Goal: Use online tool/utility: Utilize a website feature to perform a specific function

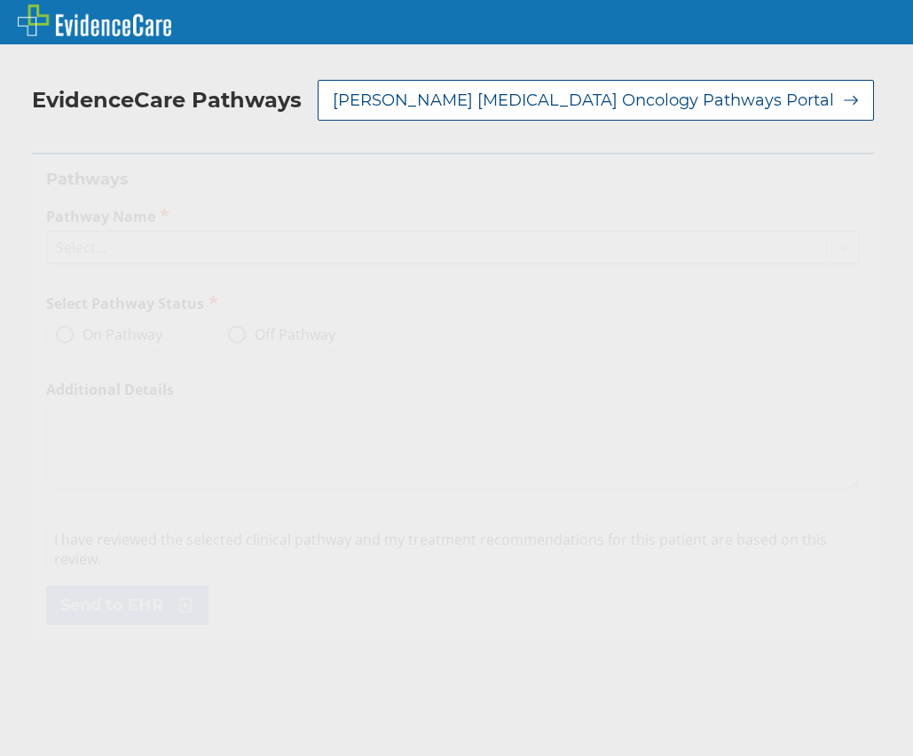
click at [184, 245] on div "Select..." at bounding box center [436, 247] width 779 height 30
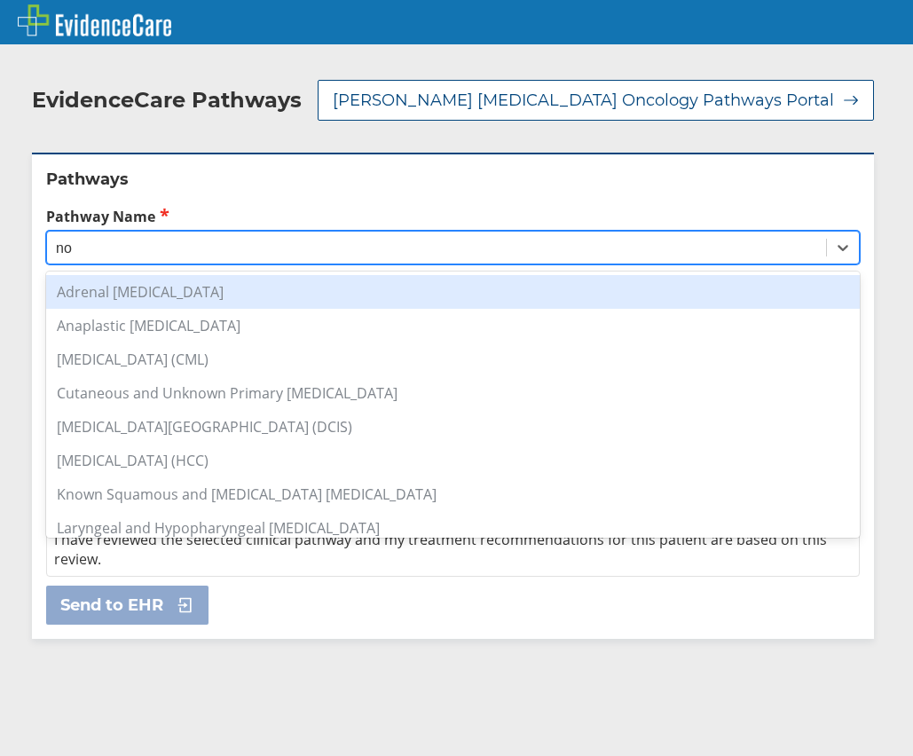
type input "n"
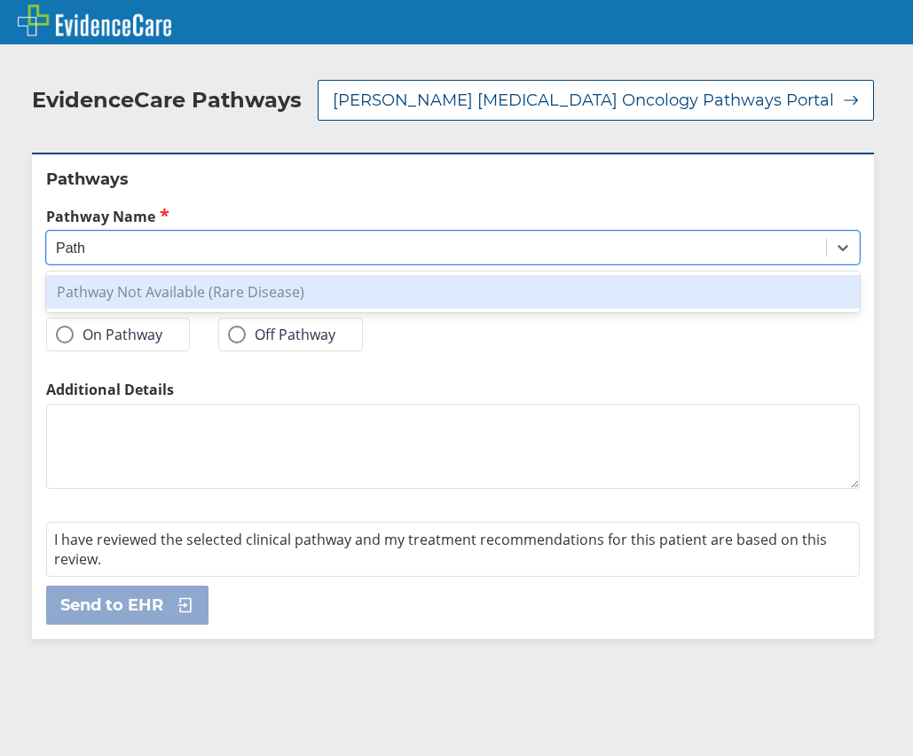
click at [261, 289] on div "Pathway Not Available (Rare Disease)" at bounding box center [453, 292] width 814 height 34
type input "Path"
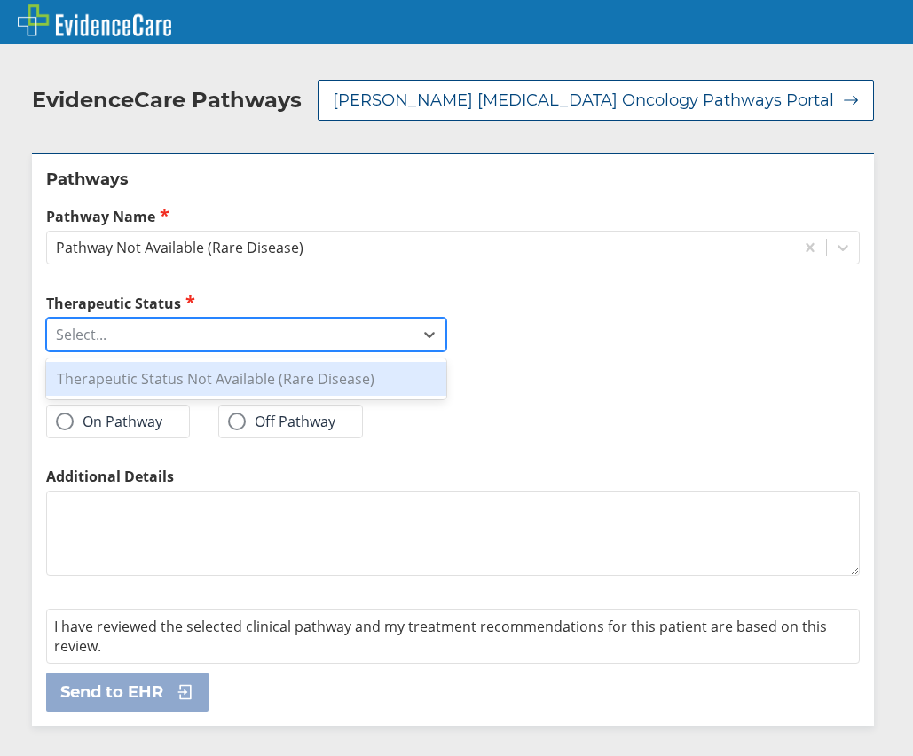
click at [257, 332] on div "Select..." at bounding box center [230, 334] width 366 height 30
click at [265, 374] on div "Therapeutic Status Not Available (Rare Disease)" at bounding box center [246, 379] width 400 height 34
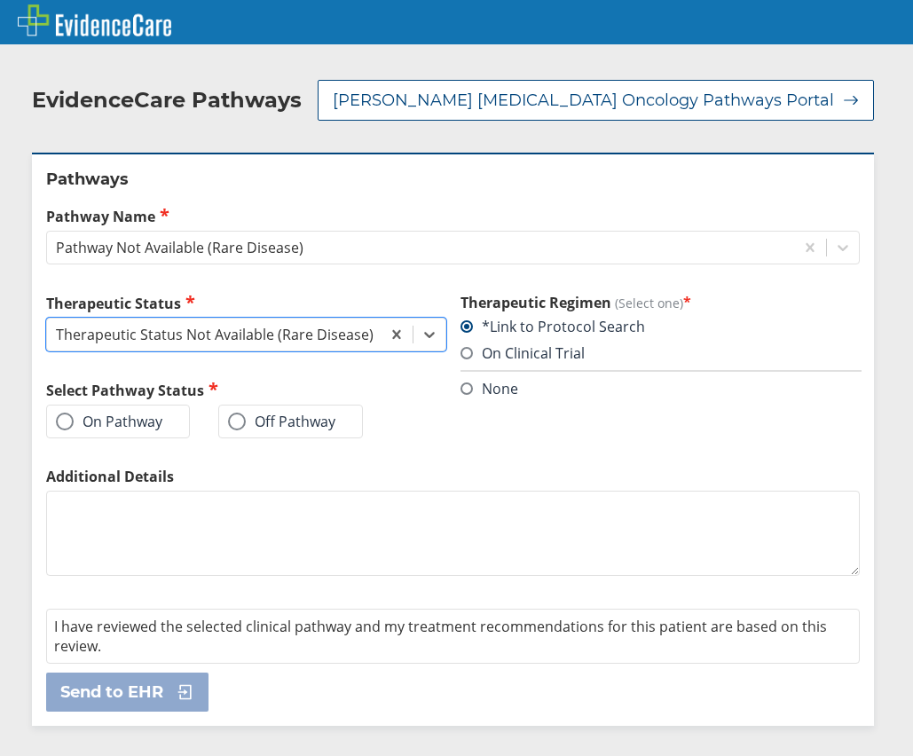
click at [266, 426] on label "Off Pathway" at bounding box center [281, 422] width 107 height 18
click at [0, 0] on input "Off Pathway" at bounding box center [0, 0] width 0 height 0
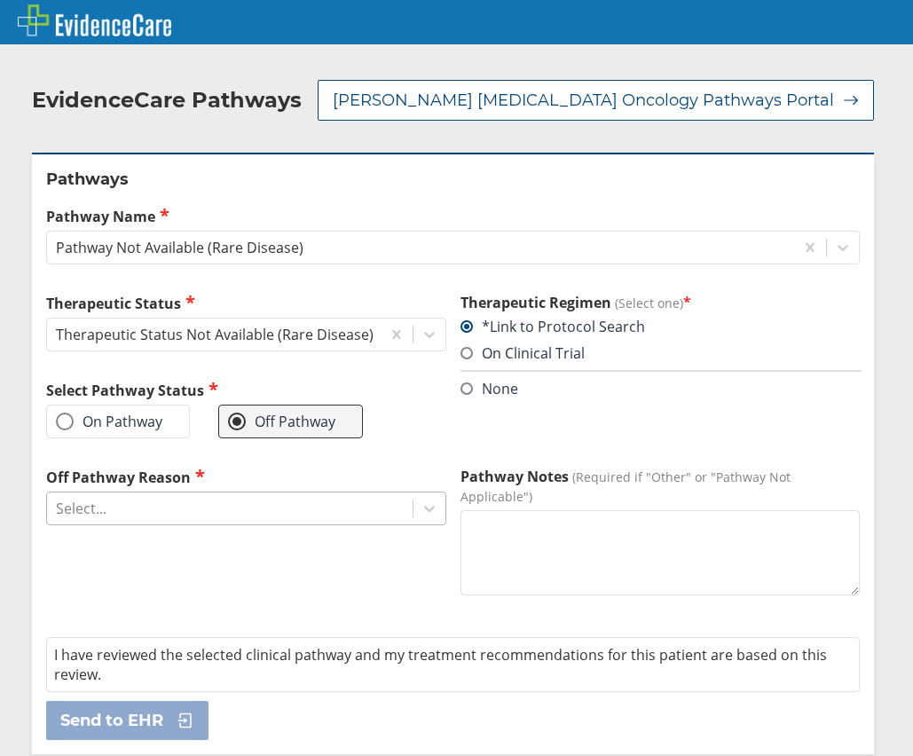
click at [374, 503] on div "Select..." at bounding box center [230, 508] width 366 height 30
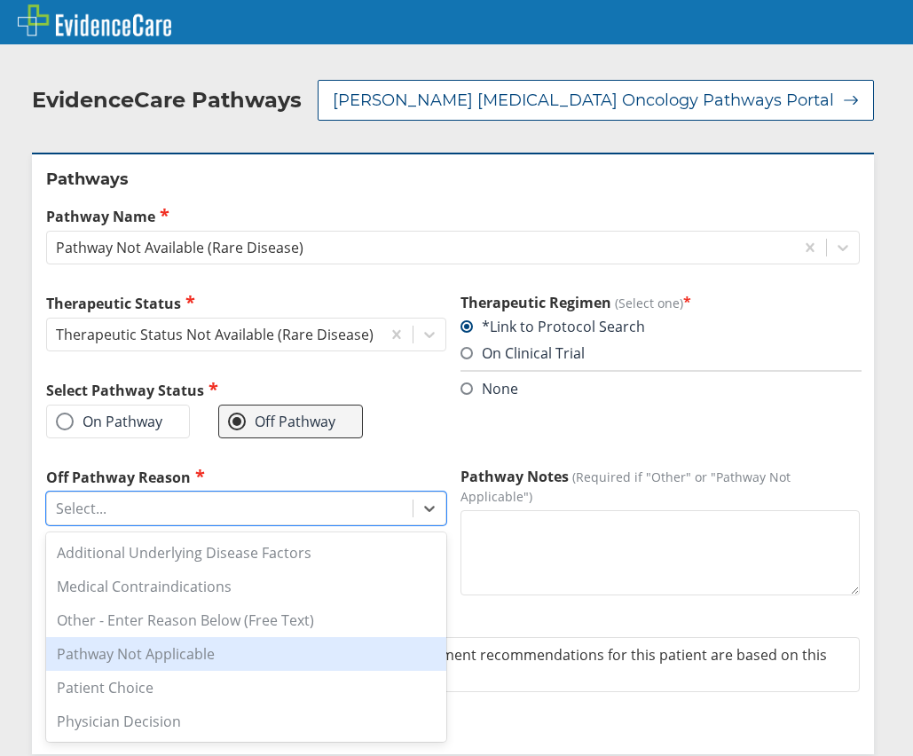
click at [352, 658] on div "Pathway Not Applicable" at bounding box center [246, 654] width 400 height 34
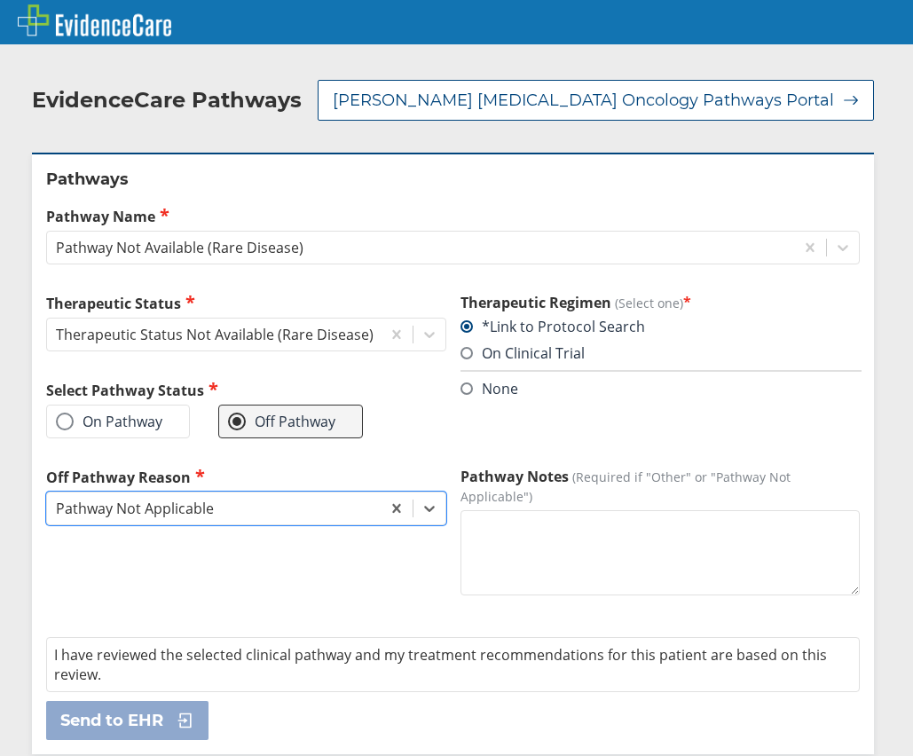
click at [503, 581] on textarea "Pathway Notes (Required if "Other" or "Pathway Not Applicable")" at bounding box center [661, 552] width 400 height 85
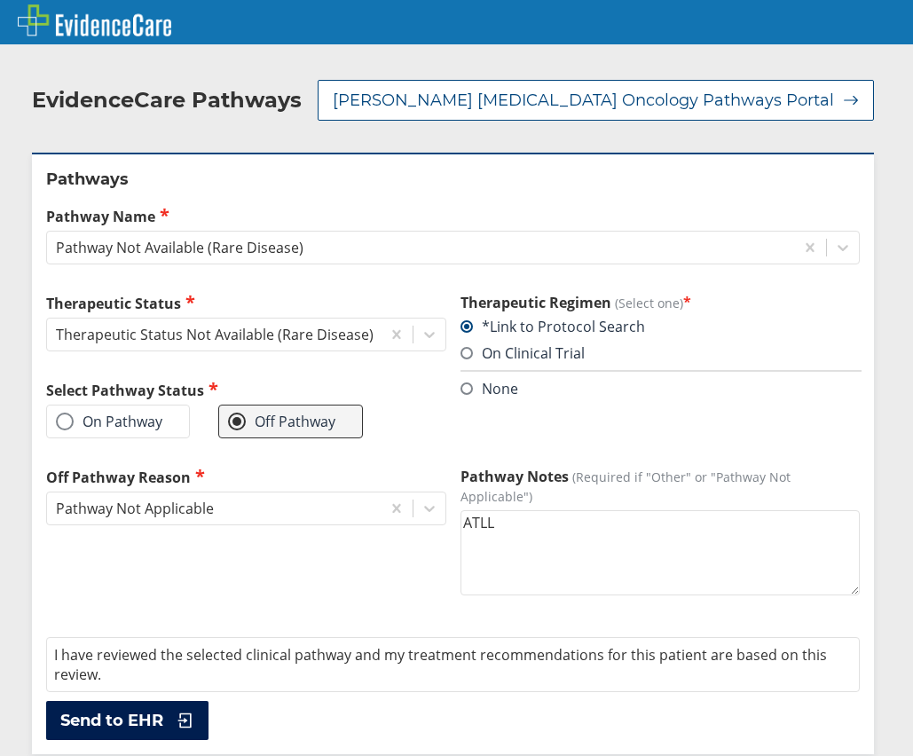
type textarea "ATLL"
click at [178, 713] on icon at bounding box center [181, 721] width 27 height 18
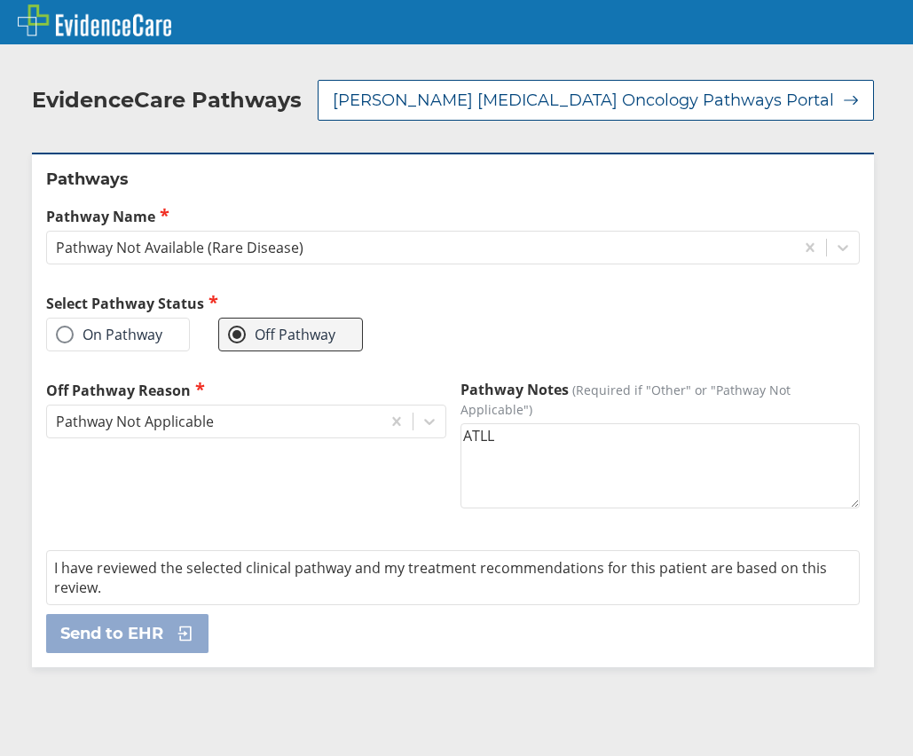
click at [828, 35] on div at bounding box center [456, 22] width 913 height 44
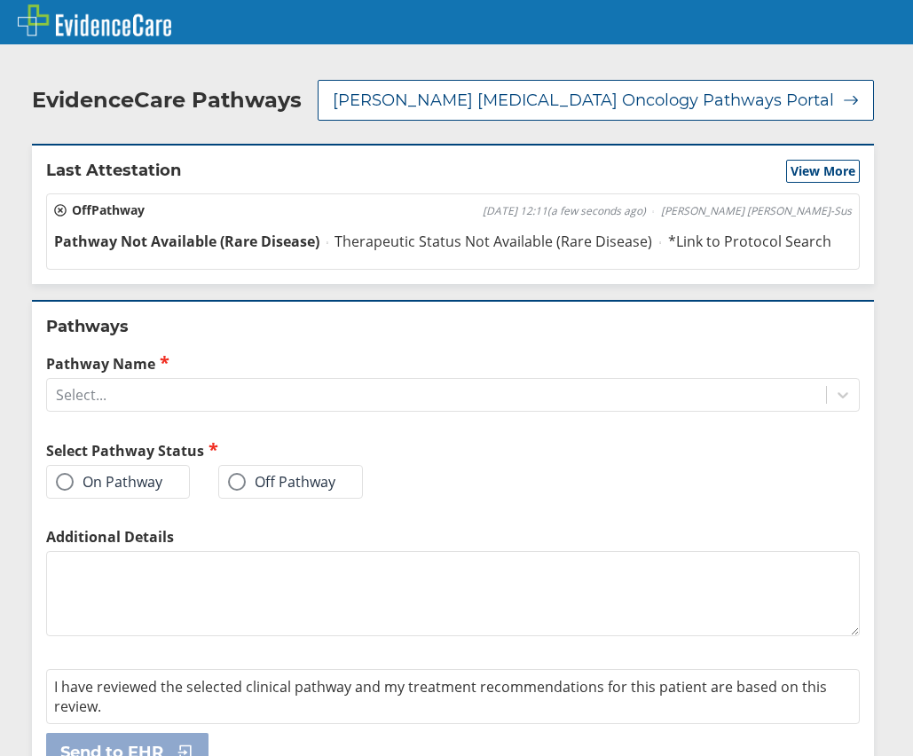
click at [887, 312] on div "EvidenceCare Pathways [PERSON_NAME] [MEDICAL_DATA] Oncology Pathways Portal Las…" at bounding box center [456, 423] width 913 height 741
